Goal: Task Accomplishment & Management: Use online tool/utility

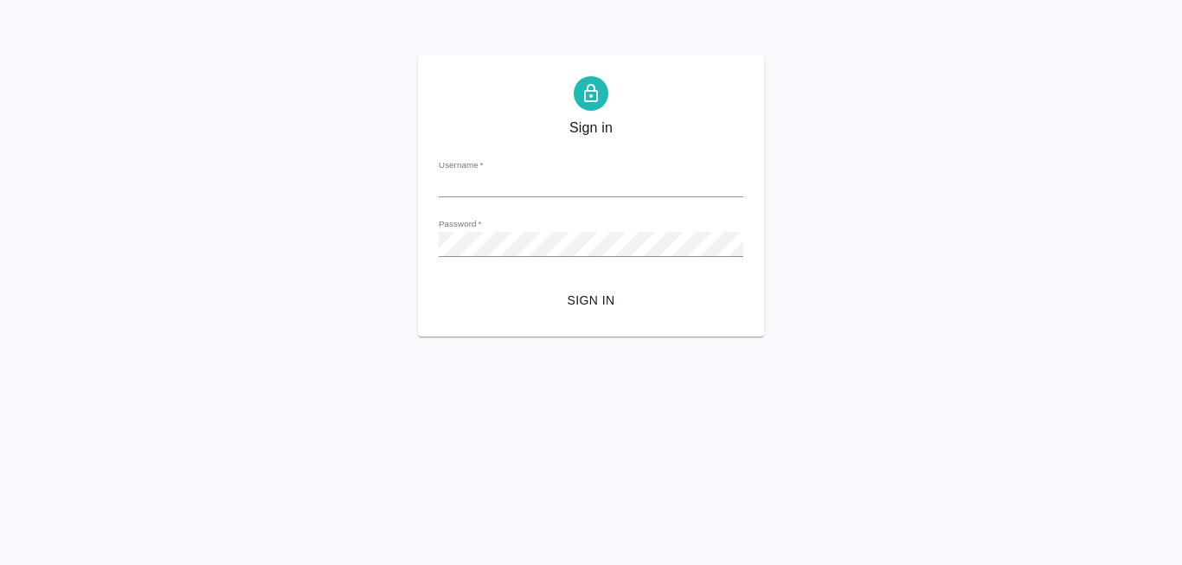
type input "n.kuzmenko@awatera.com"
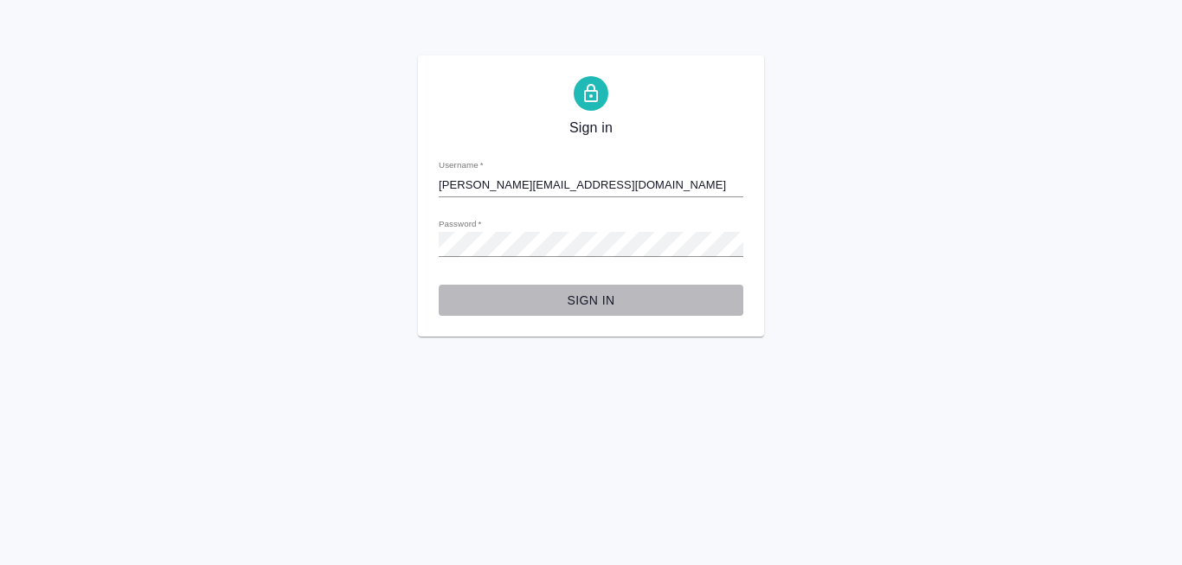
click at [589, 305] on span "Sign in" at bounding box center [591, 301] width 277 height 22
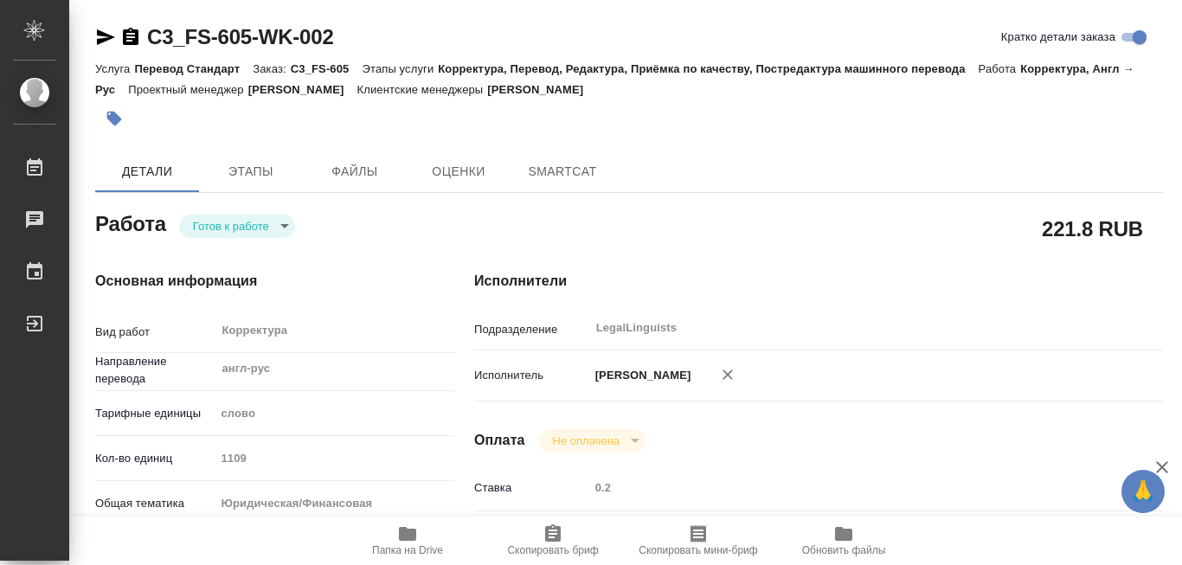
type textarea "x"
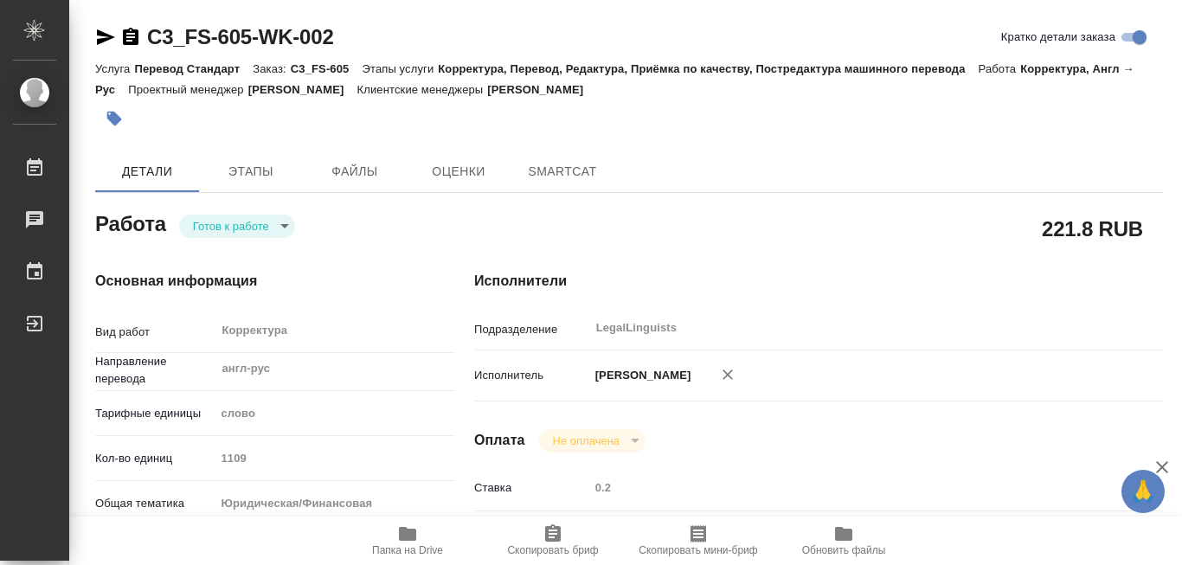
type textarea "x"
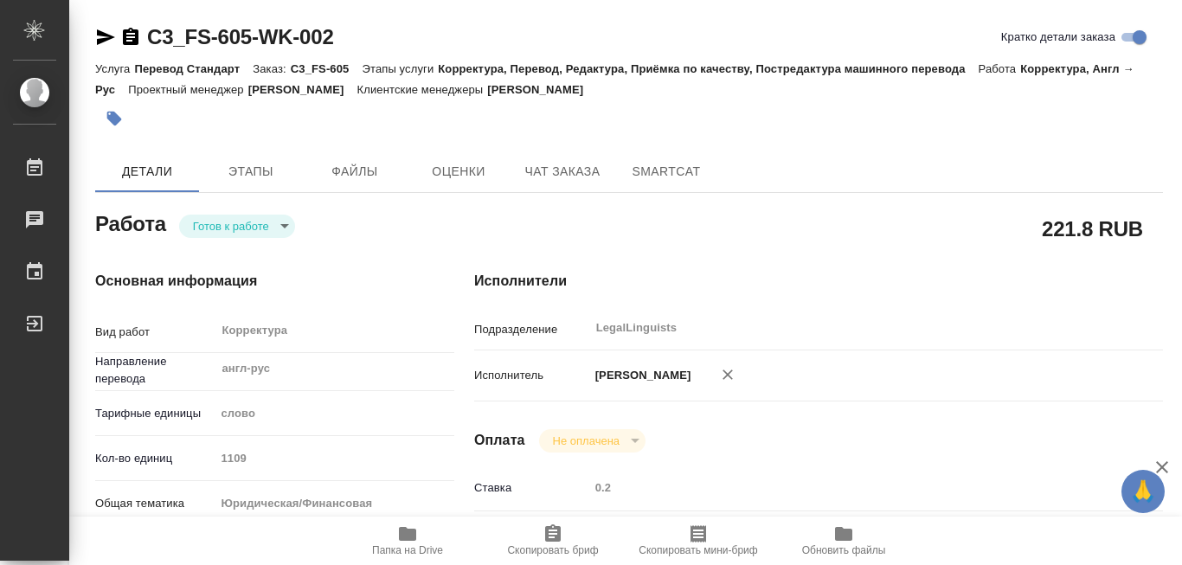
type textarea "x"
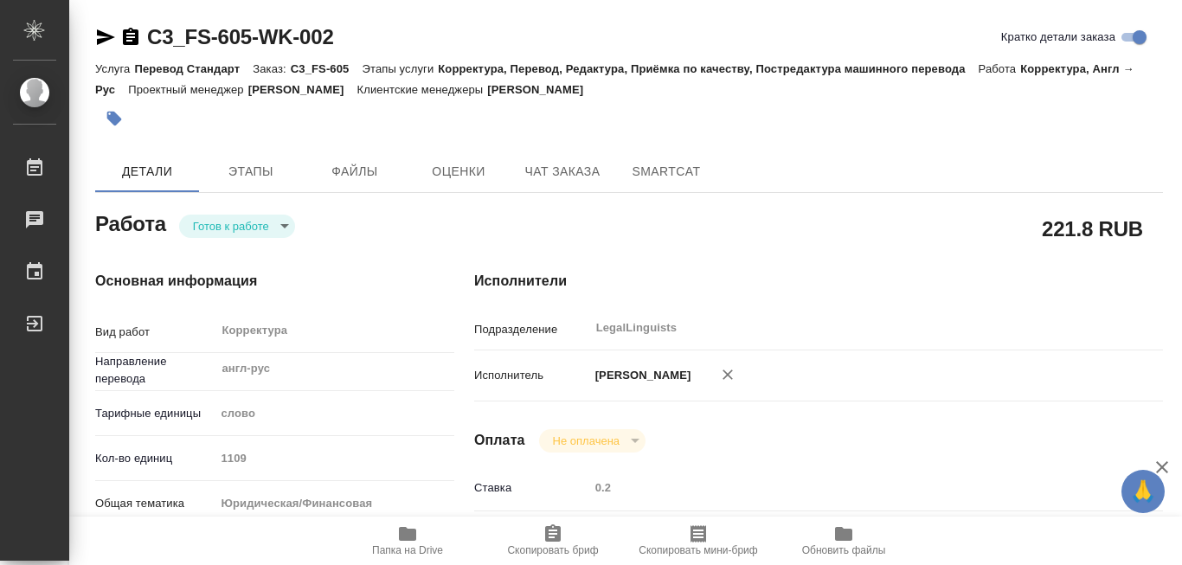
type textarea "x"
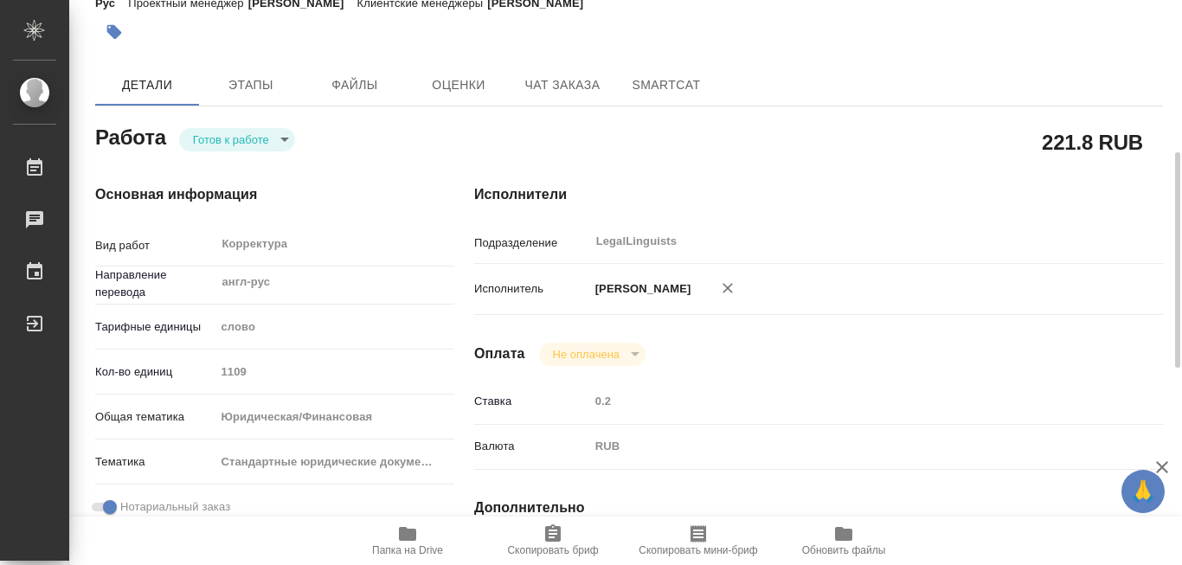
scroll to position [173, 0]
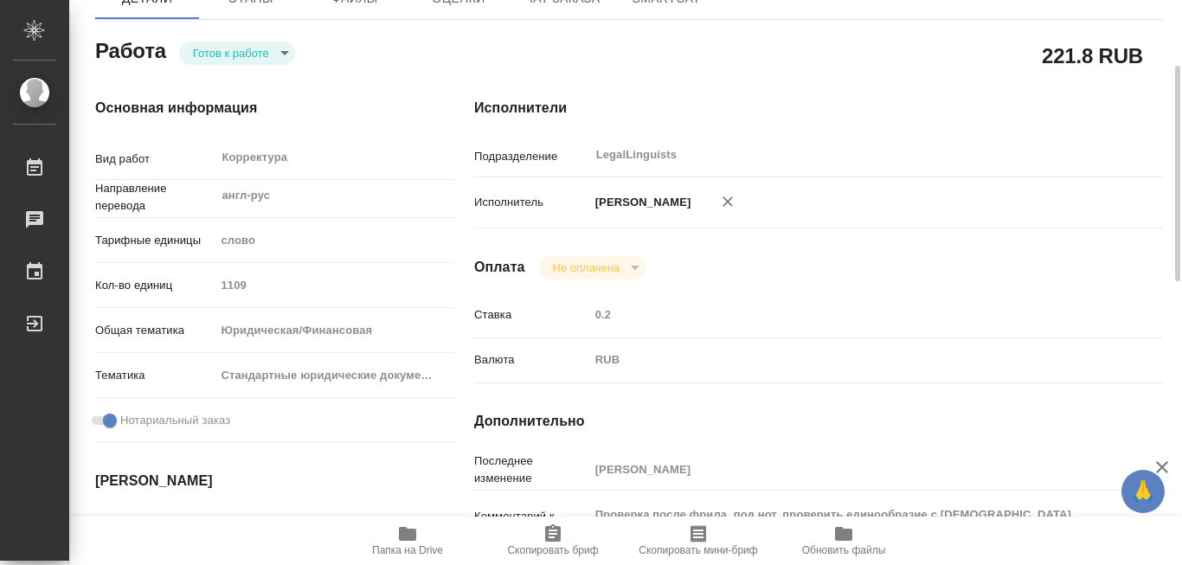
click at [403, 535] on icon "button" at bounding box center [407, 534] width 17 height 14
